Goal: Use online tool/utility: Utilize a website feature to perform a specific function

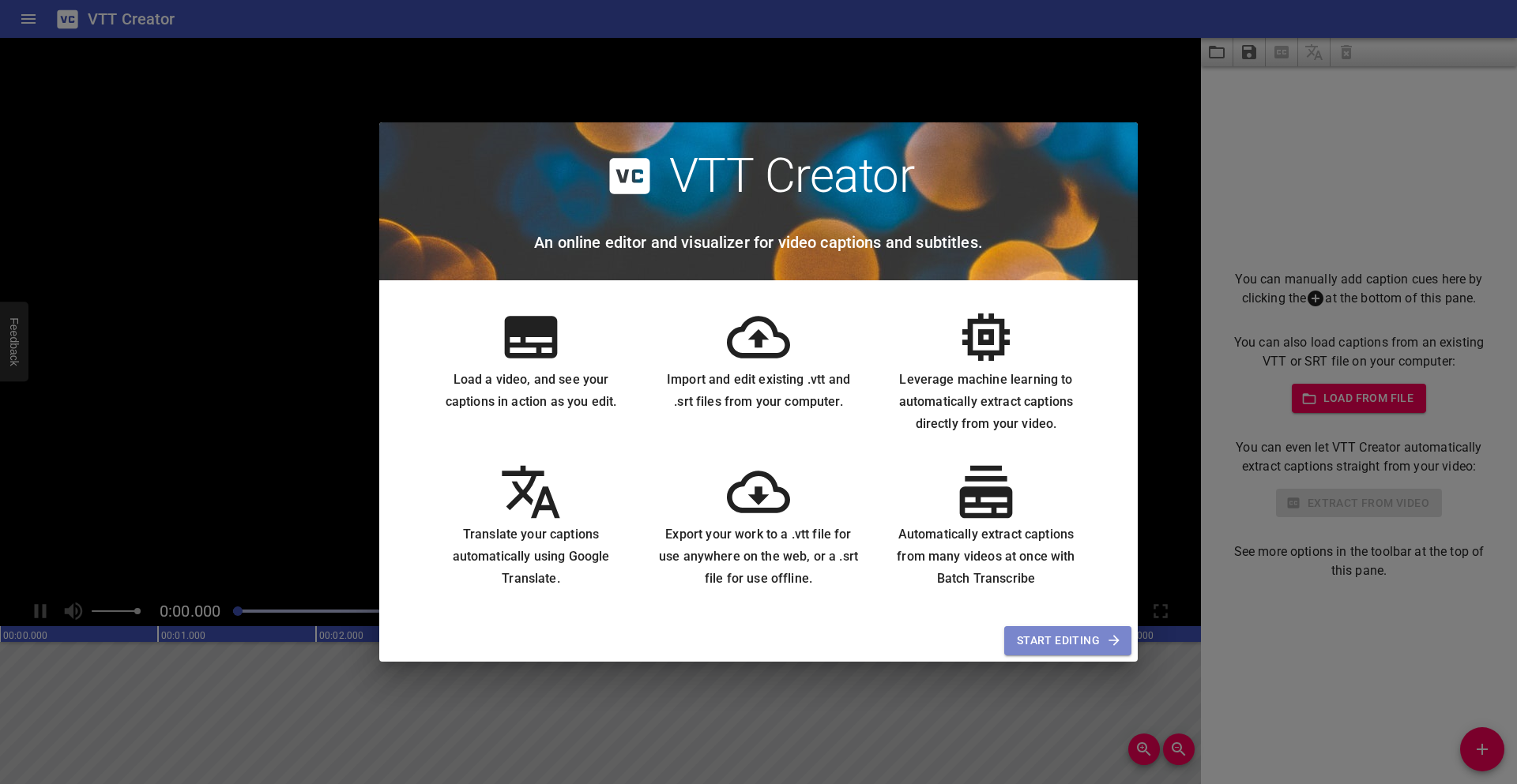
click at [1078, 648] on span "Start Editing" at bounding box center [1067, 640] width 102 height 20
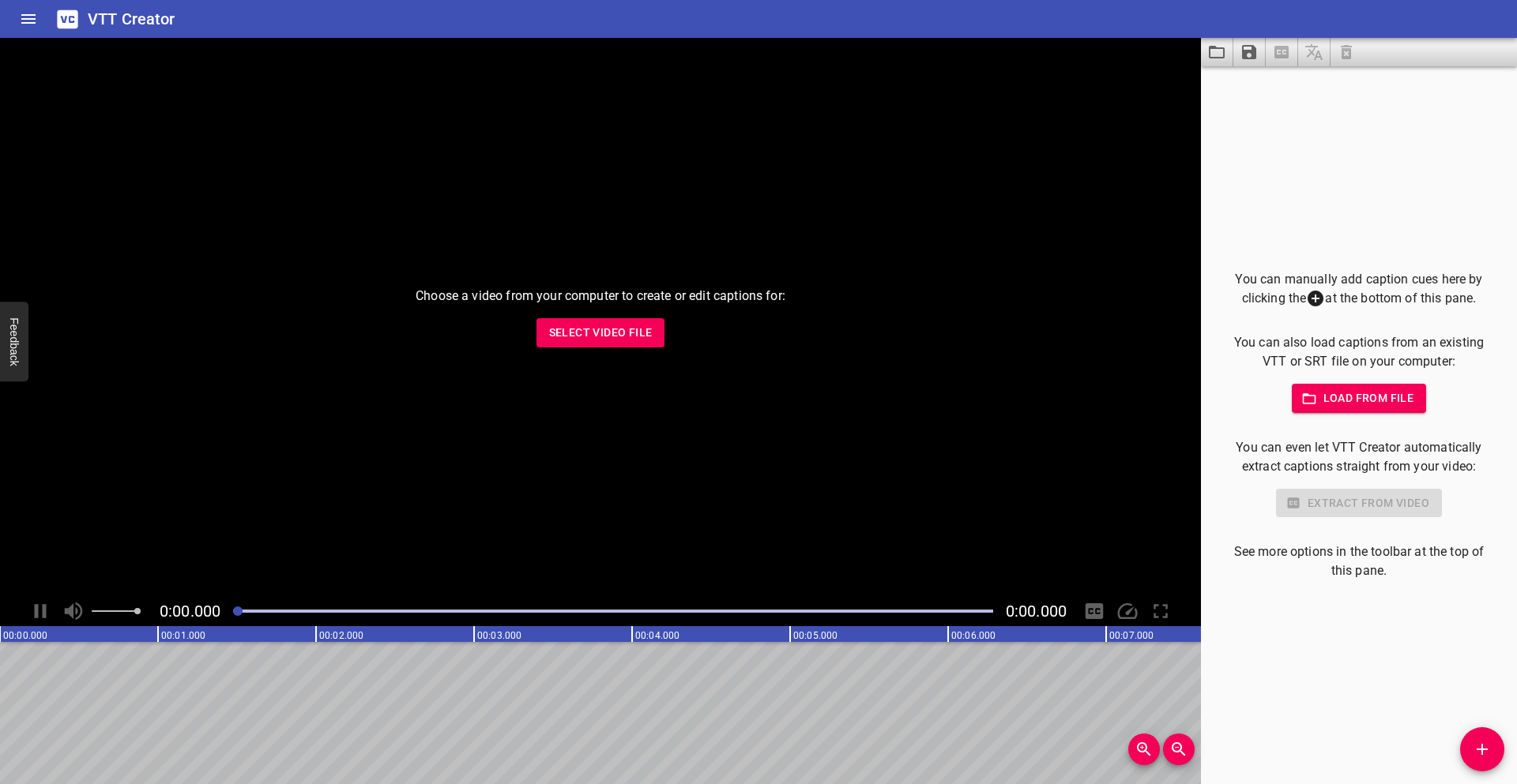
click at [612, 340] on span "Select Video File" at bounding box center [601, 333] width 104 height 20
click at [599, 341] on span "Select Video File" at bounding box center [601, 333] width 104 height 20
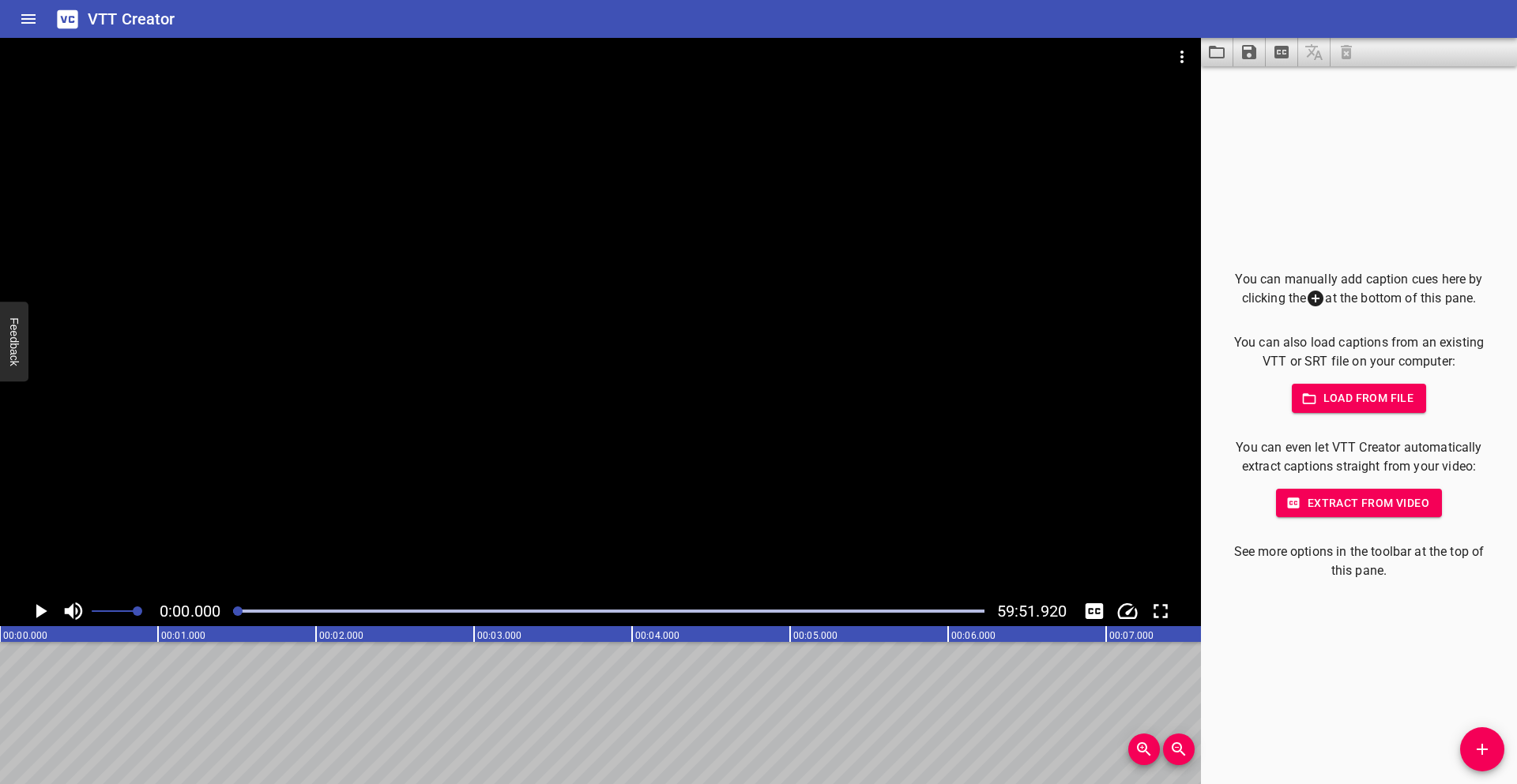
click at [43, 612] on icon "Play/Pause" at bounding box center [42, 611] width 11 height 14
click at [31, 618] on icon "Play/Pause" at bounding box center [40, 611] width 24 height 24
click at [1366, 508] on span "Extract from video" at bounding box center [1358, 504] width 141 height 20
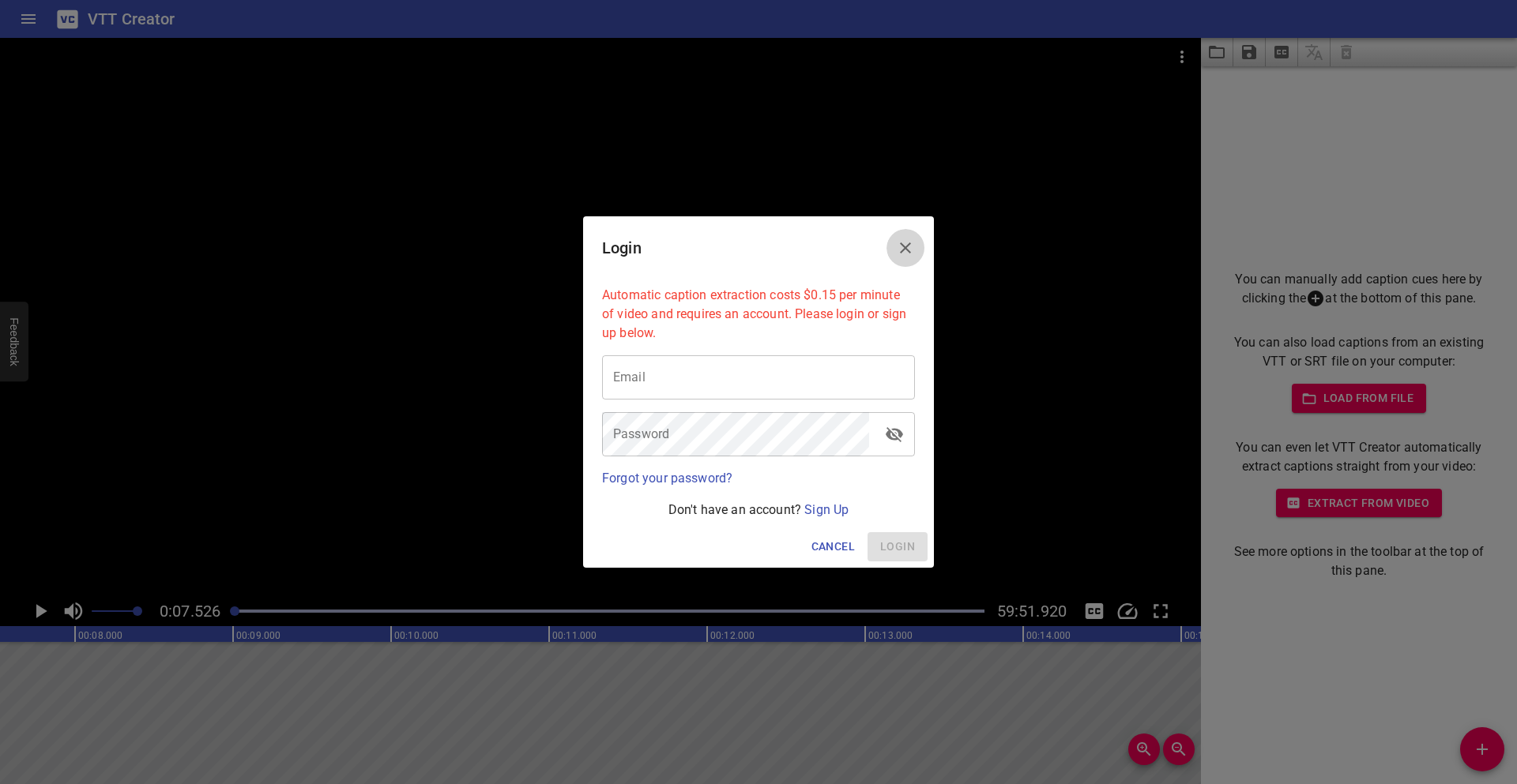
click at [908, 247] on icon "Close" at bounding box center [905, 247] width 19 height 19
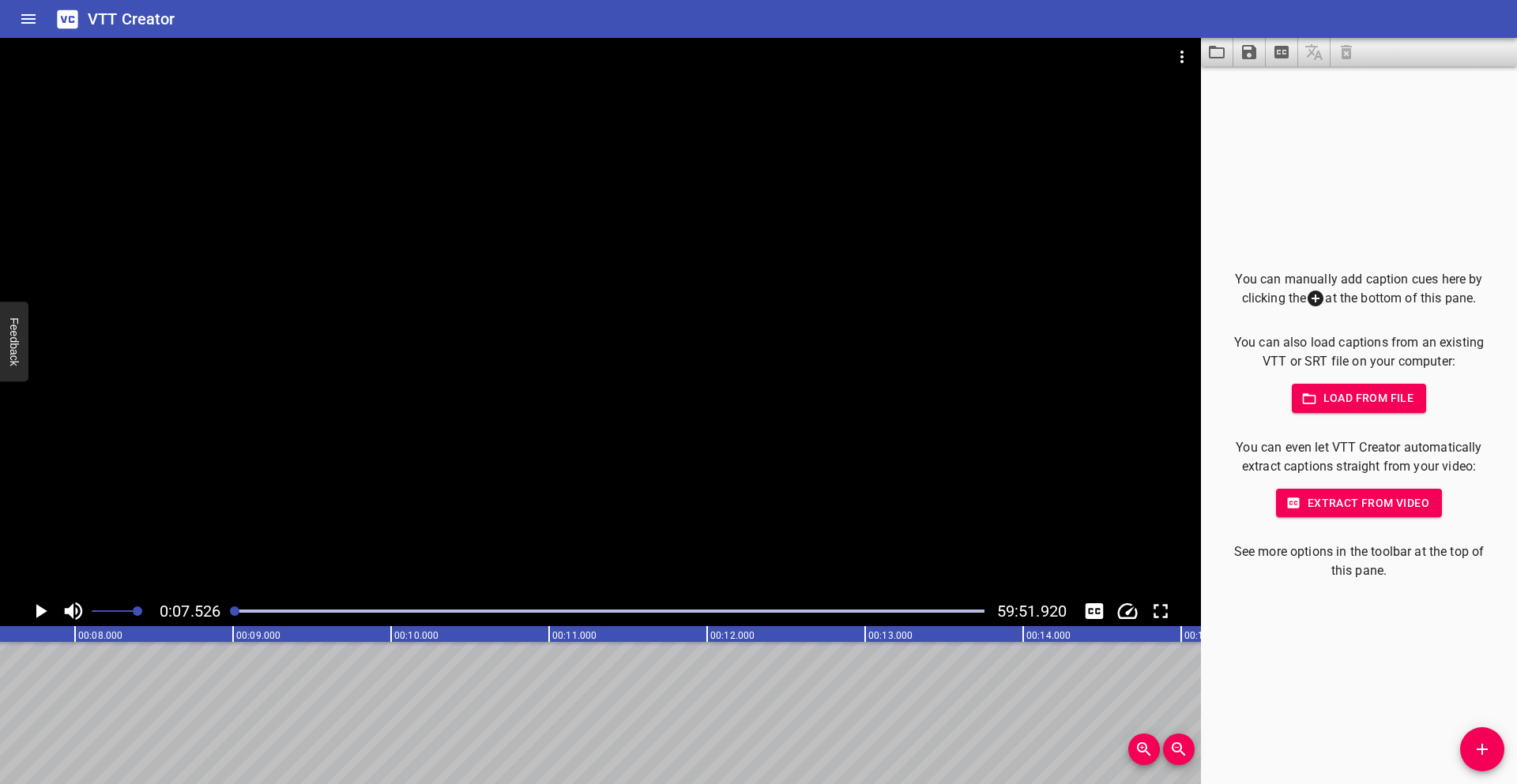
click at [279, 609] on div at bounding box center [608, 611] width 769 height 22
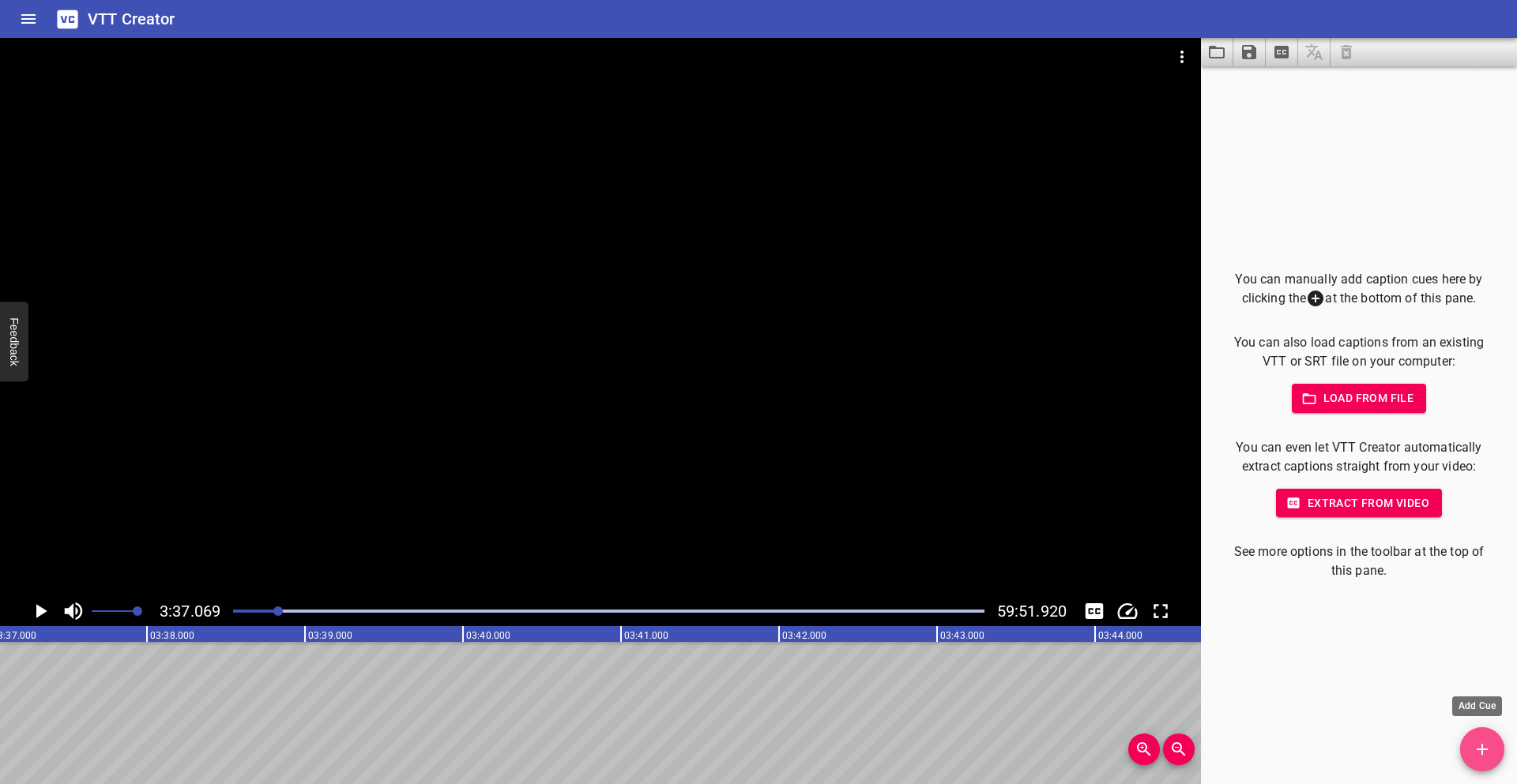
click at [1489, 755] on icon "Add Cue" at bounding box center [1482, 749] width 19 height 19
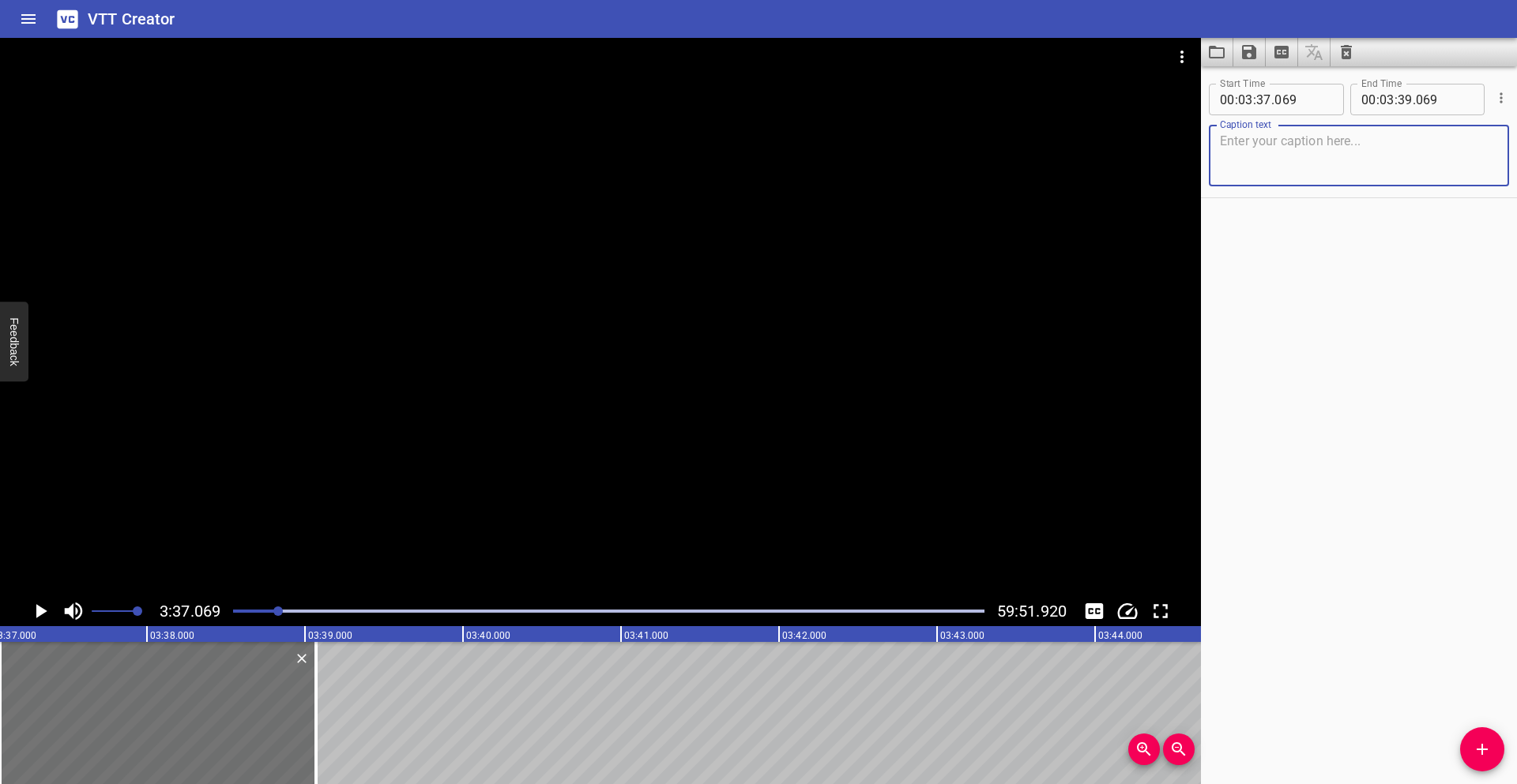
click at [1208, 60] on icon "Load captions from file" at bounding box center [1216, 51] width 19 height 19
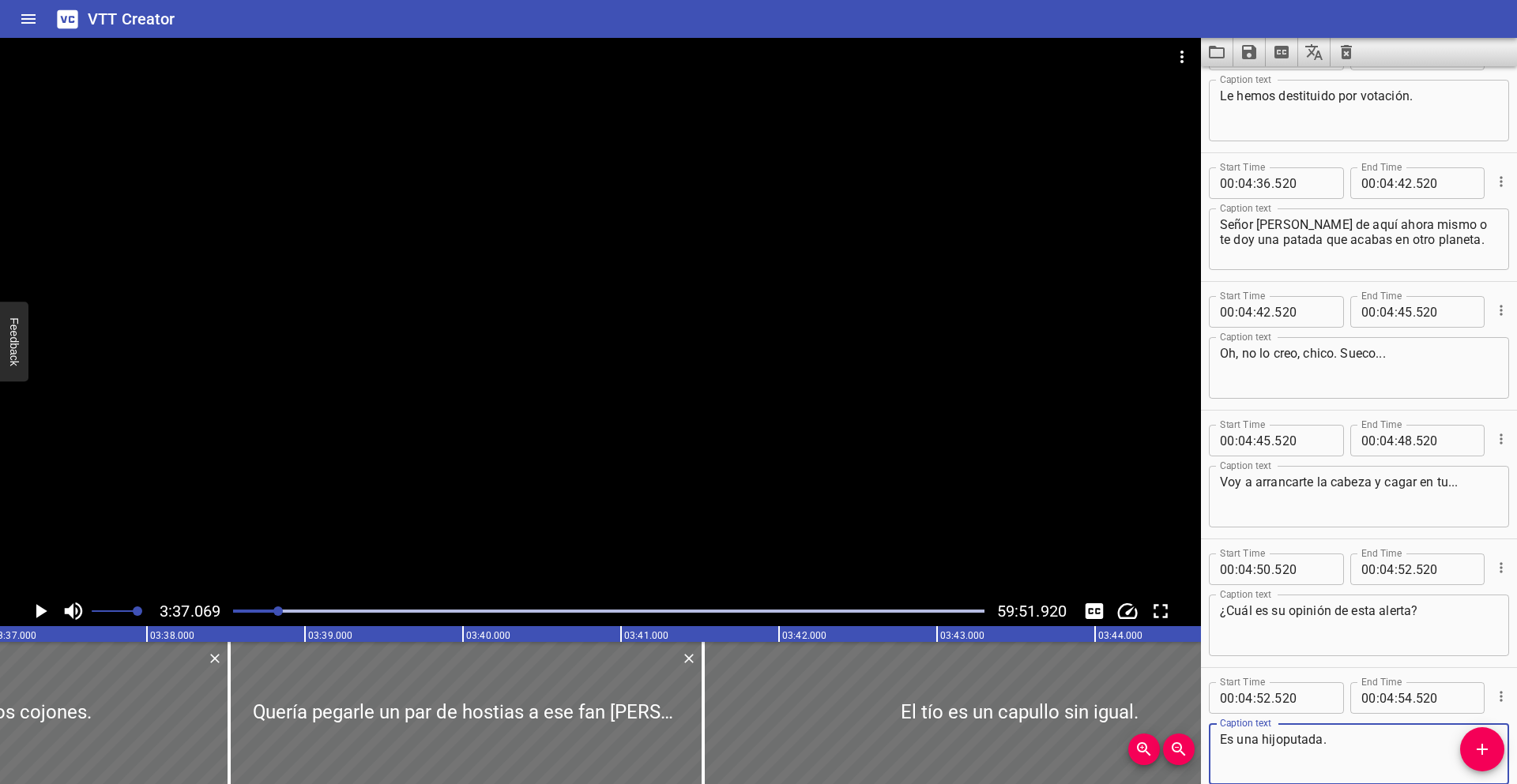
scroll to position [10813, 0]
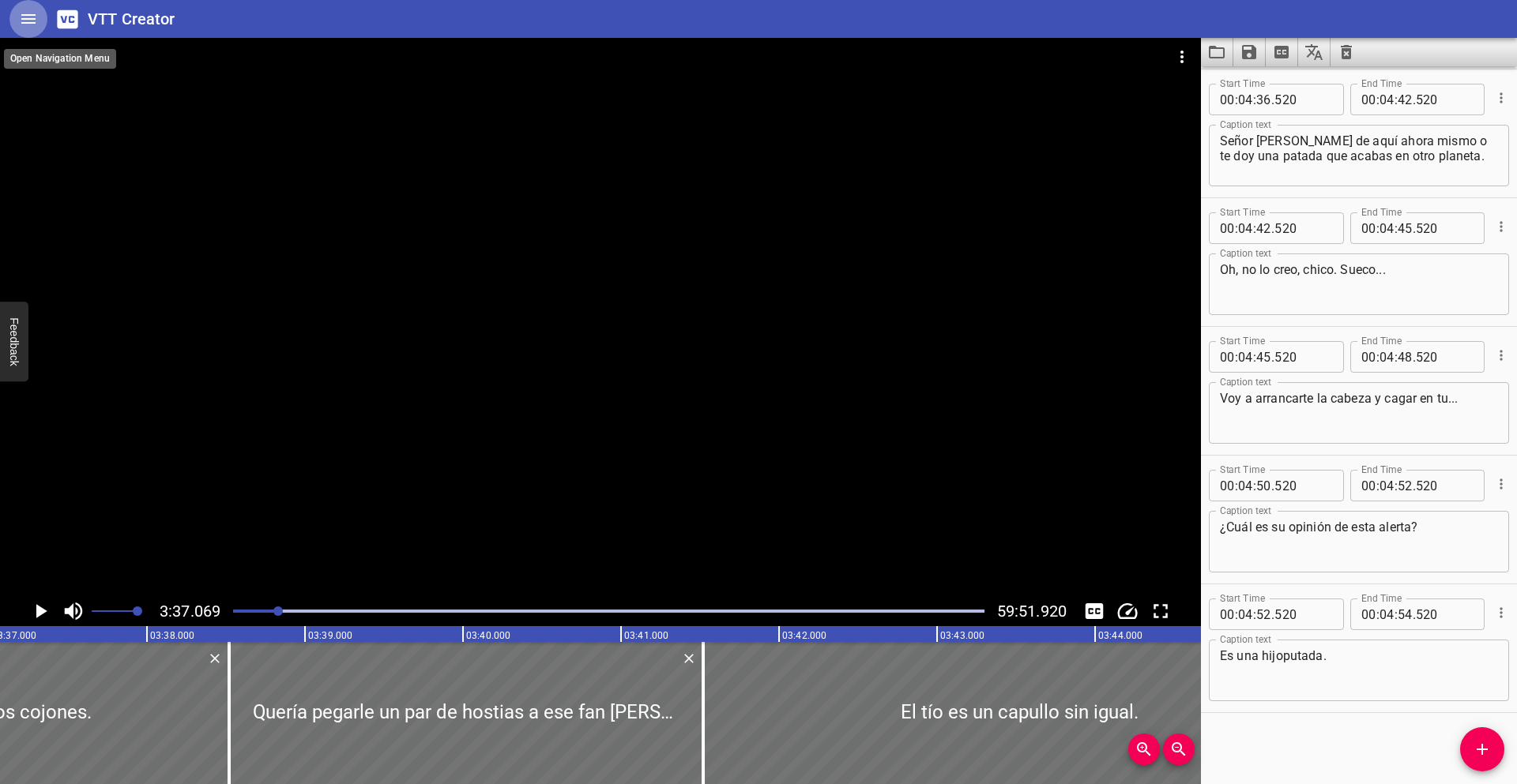
click at [34, 26] on icon "Home" at bounding box center [28, 19] width 19 height 19
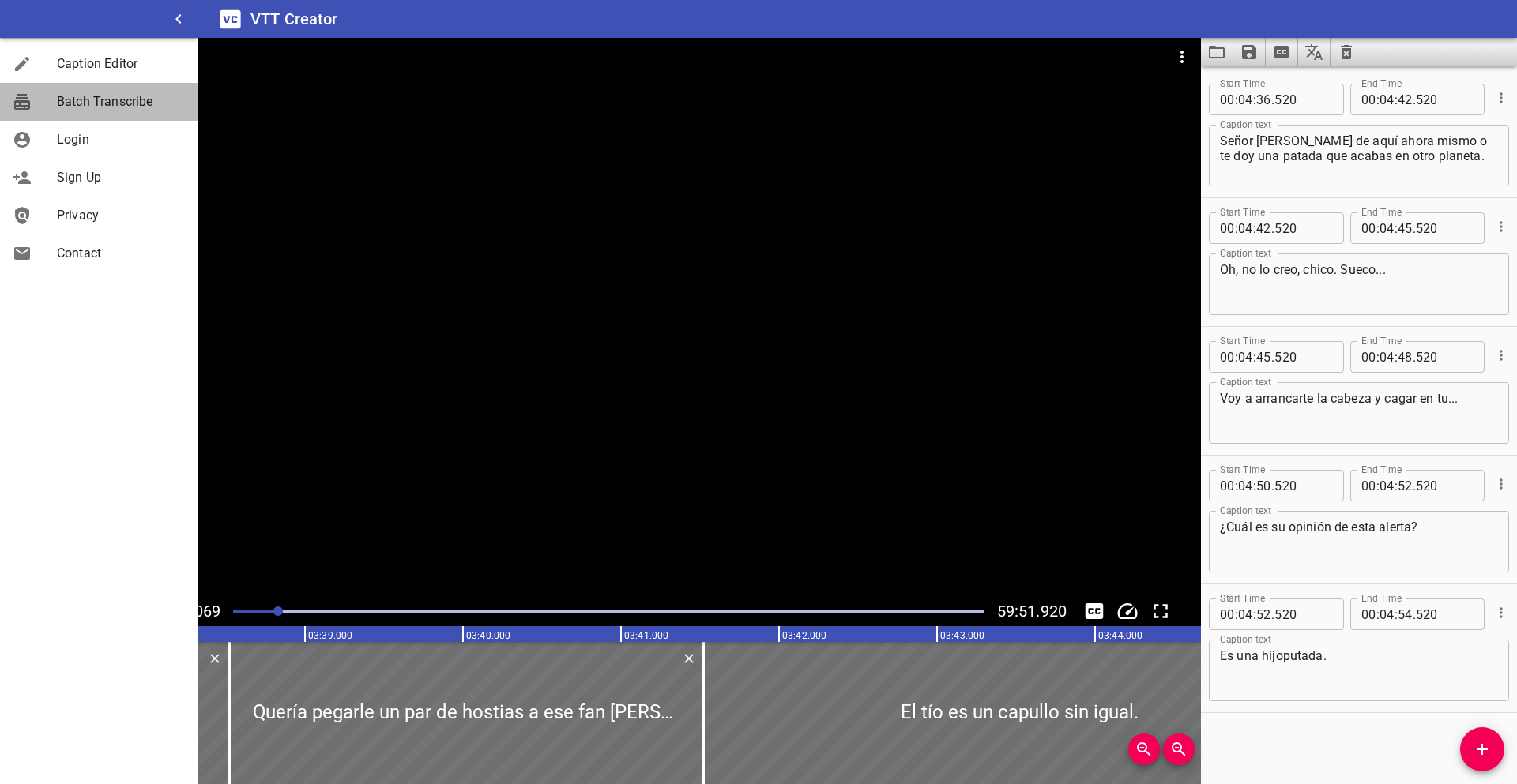
click at [122, 104] on span "Batch Transcribe" at bounding box center [121, 101] width 128 height 19
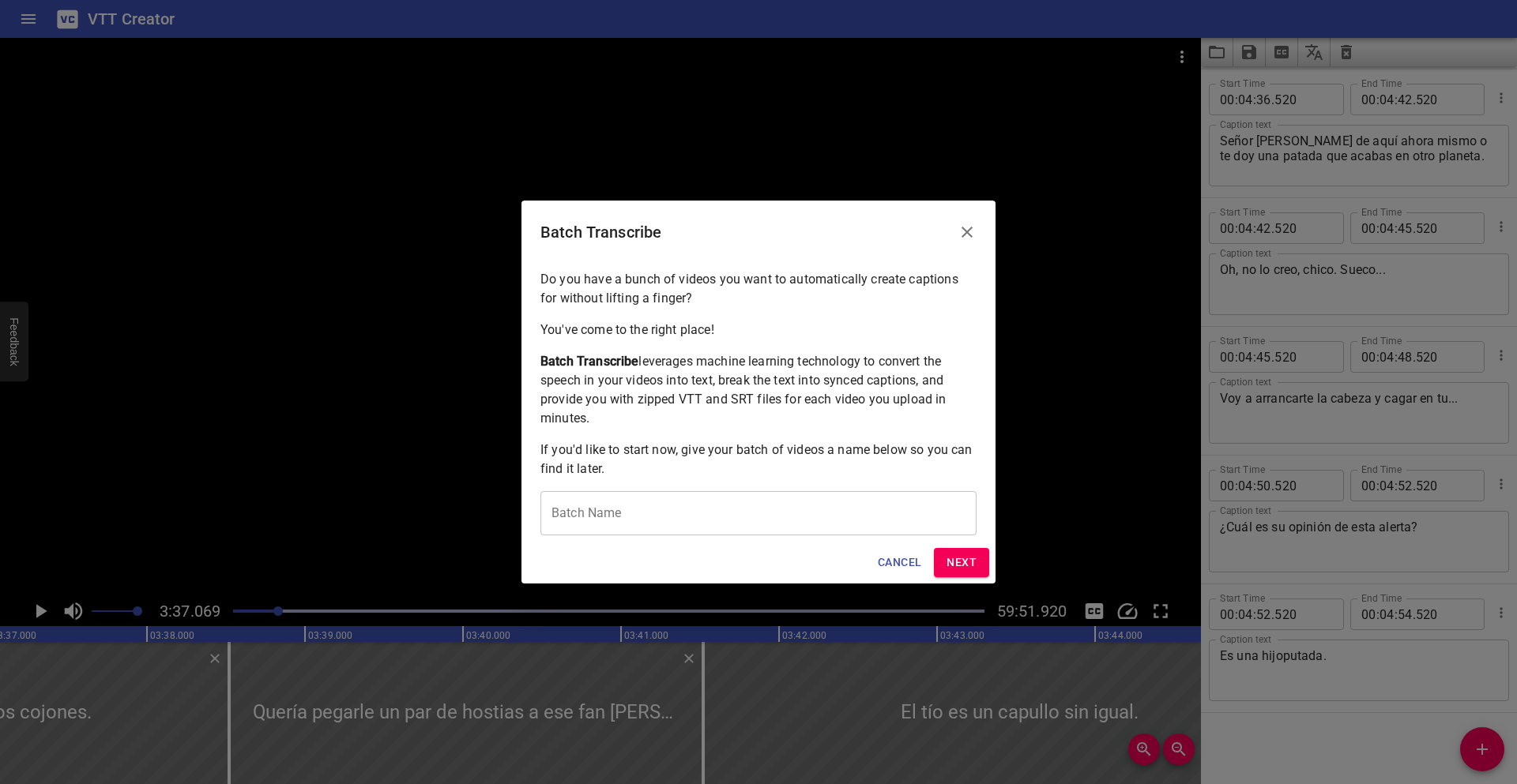
click at [915, 566] on span "Cancel" at bounding box center [899, 562] width 43 height 20
